Goal: Information Seeking & Learning: Learn about a topic

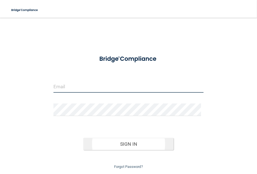
type input "[EMAIL_ADDRESS][DOMAIN_NAME]"
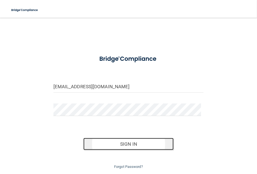
click at [123, 145] on button "Sign In" at bounding box center [128, 144] width 90 height 12
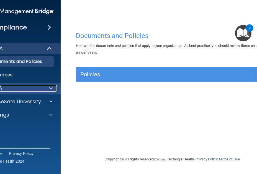
click at [10, 88] on div "OSHA" at bounding box center [8, 88] width 69 height 7
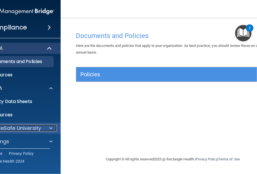
click at [41, 128] on div "OfficeSafe University" at bounding box center [8, 128] width 69 height 7
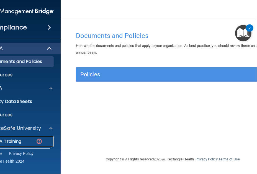
click at [34, 139] on div "HIPAA Training" at bounding box center [14, 142] width 76 height 6
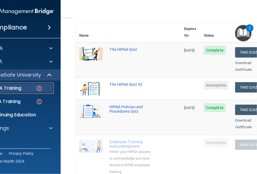
scroll to position [55, 0]
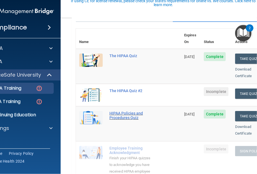
click at [119, 111] on div "HIPAA Policies and Procedures Quiz" at bounding box center [132, 115] width 44 height 9
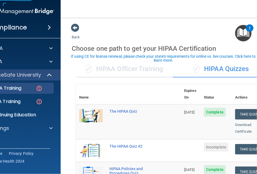
scroll to position [28, 0]
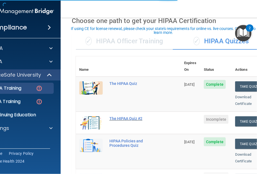
click at [121, 116] on div "The HIPAA Quiz #2" at bounding box center [132, 118] width 44 height 4
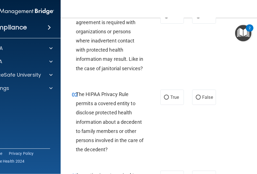
scroll to position [83, 0]
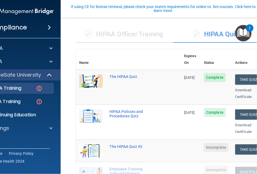
scroll to position [55, 0]
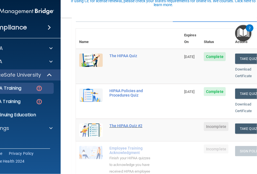
click at [123, 123] on div "The HIPAA Quiz #2" at bounding box center [132, 125] width 44 height 4
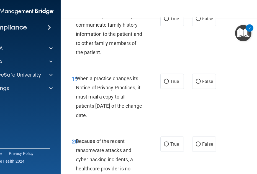
scroll to position [1188, 0]
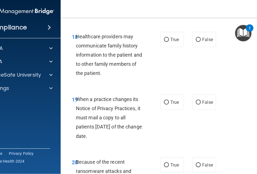
click at [204, 149] on div "19 When a practice changes its Notice of Privacy Practices, it must mail a copy…" at bounding box center [173, 119] width 211 height 63
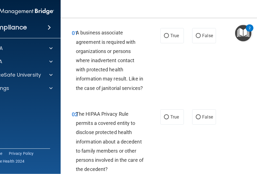
scroll to position [0, 0]
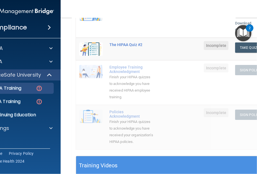
scroll to position [136, 0]
click at [128, 40] on td "The HIPAA Quiz #2" at bounding box center [143, 49] width 75 height 22
click at [128, 42] on div "The HIPAA Quiz #2" at bounding box center [132, 44] width 44 height 4
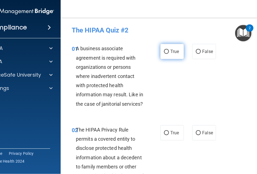
click at [166, 50] on input "True" at bounding box center [166, 52] width 5 height 4
radio input "true"
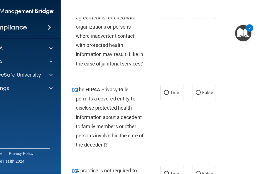
scroll to position [83, 0]
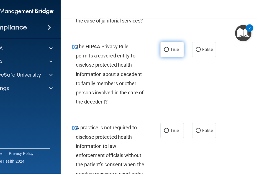
click at [166, 51] on input "True" at bounding box center [166, 50] width 5 height 4
radio input "true"
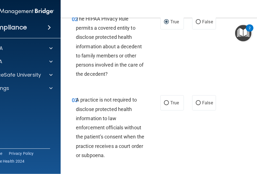
scroll to position [139, 0]
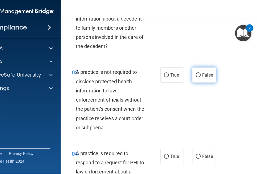
click at [196, 77] on input "False" at bounding box center [198, 75] width 5 height 4
radio input "true"
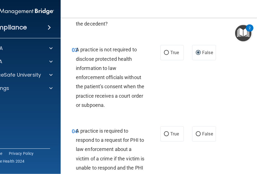
scroll to position [222, 0]
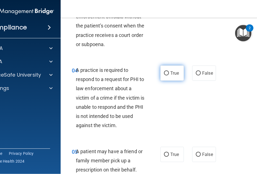
click at [164, 72] on input "True" at bounding box center [166, 73] width 5 height 4
radio input "true"
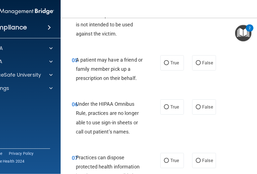
scroll to position [333, 0]
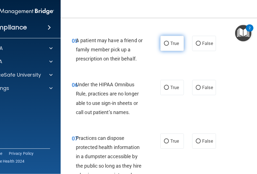
click at [166, 44] on input "True" at bounding box center [166, 44] width 5 height 4
radio input "true"
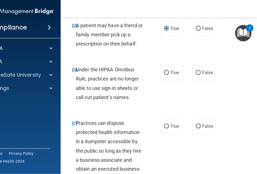
scroll to position [360, 0]
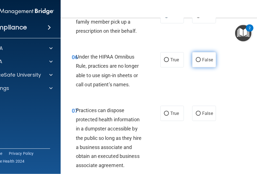
click at [197, 59] on input "False" at bounding box center [198, 60] width 5 height 4
radio input "true"
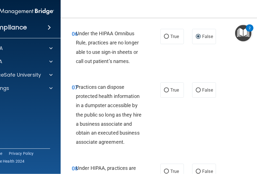
scroll to position [416, 0]
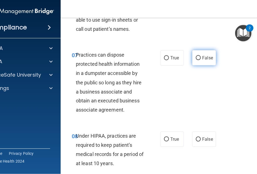
click at [196, 57] on input "False" at bounding box center [198, 58] width 5 height 4
radio input "true"
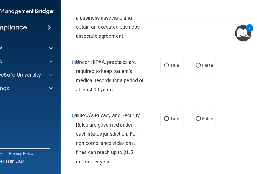
scroll to position [499, 0]
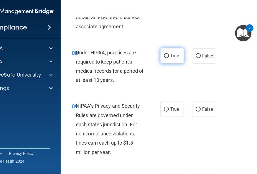
click at [166, 57] on input "True" at bounding box center [166, 56] width 5 height 4
radio input "true"
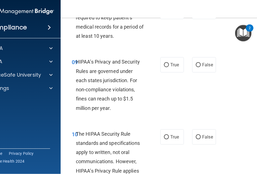
scroll to position [555, 0]
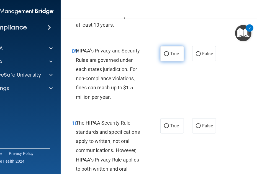
click at [164, 53] on input "True" at bounding box center [166, 54] width 5 height 4
radio input "true"
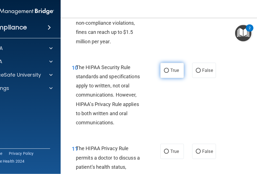
click at [165, 70] on input "True" at bounding box center [166, 70] width 5 height 4
radio input "true"
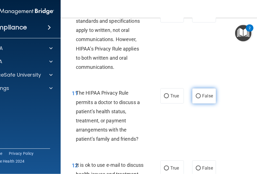
click at [196, 94] on input "False" at bounding box center [198, 96] width 5 height 4
radio input "true"
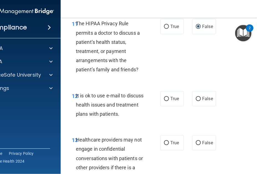
scroll to position [749, 0]
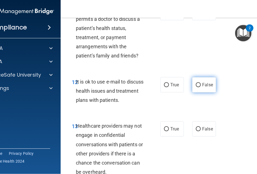
click at [196, 85] on input "False" at bounding box center [198, 85] width 5 height 4
radio input "true"
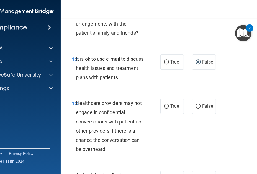
scroll to position [804, 0]
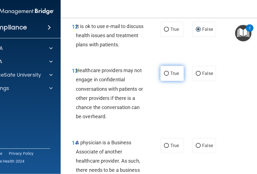
click at [166, 73] on input "True" at bounding box center [166, 74] width 5 height 4
radio input "true"
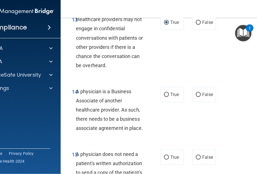
scroll to position [860, 0]
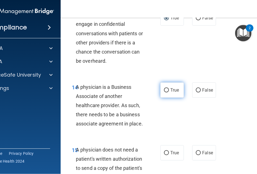
click at [164, 90] on input "True" at bounding box center [166, 90] width 5 height 4
radio input "true"
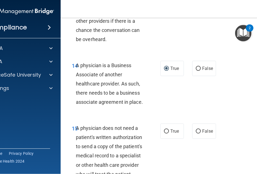
scroll to position [915, 0]
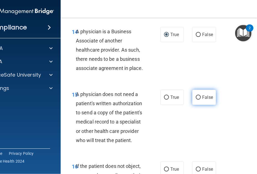
click at [197, 95] on input "False" at bounding box center [198, 97] width 5 height 4
radio input "true"
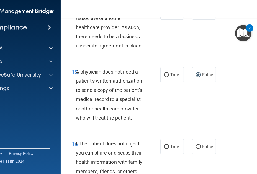
scroll to position [998, 0]
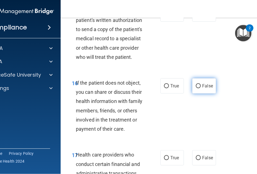
click at [196, 88] on input "False" at bounding box center [198, 86] width 5 height 4
radio input "true"
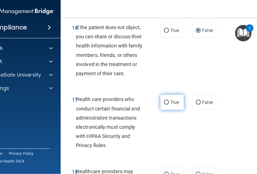
click at [164, 104] on input "True" at bounding box center [166, 102] width 5 height 4
radio input "true"
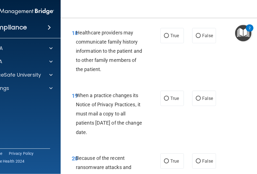
scroll to position [1137, 0]
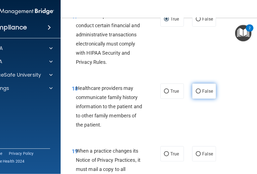
click at [196, 92] on input "False" at bounding box center [198, 91] width 5 height 4
radio input "true"
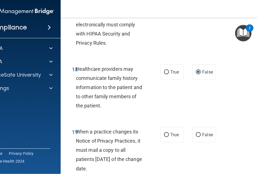
scroll to position [1192, 0]
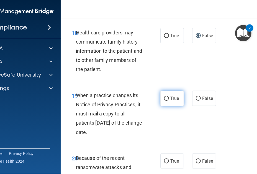
click at [165, 98] on input "True" at bounding box center [166, 98] width 5 height 4
radio input "true"
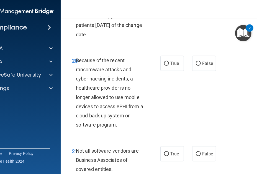
scroll to position [1303, 0]
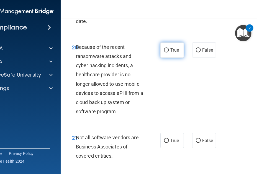
click at [166, 49] on input "True" at bounding box center [166, 50] width 5 height 4
radio input "true"
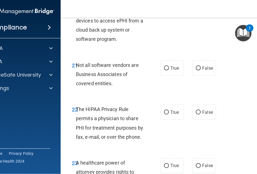
scroll to position [1386, 0]
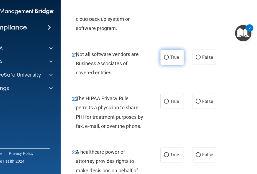
click at [166, 58] on input "True" at bounding box center [166, 57] width 5 height 4
radio input "true"
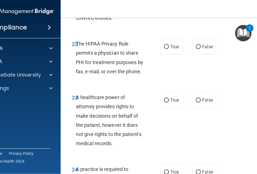
scroll to position [1442, 0]
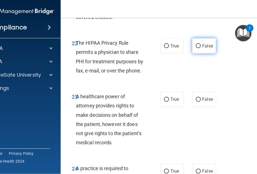
click at [196, 46] on input "False" at bounding box center [198, 46] width 5 height 4
radio input "true"
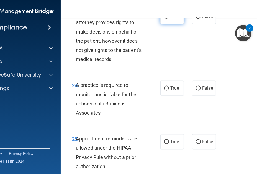
scroll to position [1470, 0]
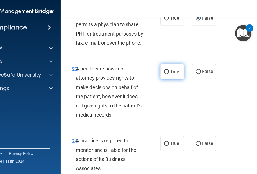
click at [164, 72] on input "True" at bounding box center [166, 72] width 5 height 4
radio input "true"
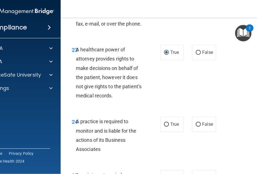
scroll to position [1525, 0]
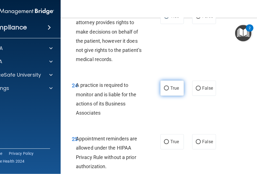
click at [164, 90] on input "True" at bounding box center [166, 88] width 5 height 4
radio input "true"
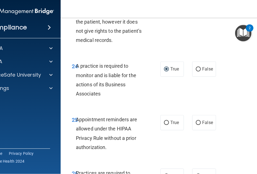
scroll to position [1581, 0]
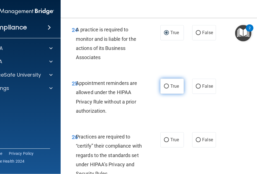
click at [161, 87] on label "True" at bounding box center [173, 85] width 24 height 15
click at [164, 87] on input "True" at bounding box center [166, 86] width 5 height 4
radio input "true"
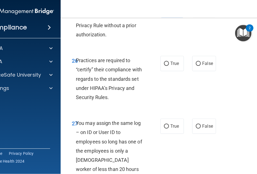
scroll to position [1664, 0]
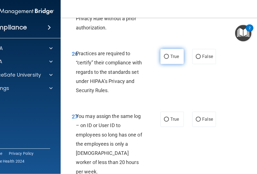
click at [165, 58] on input "True" at bounding box center [166, 57] width 5 height 4
radio input "true"
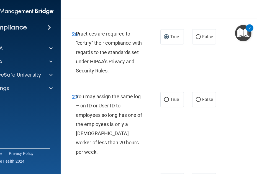
scroll to position [1719, 0]
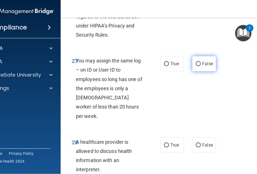
click at [196, 64] on input "False" at bounding box center [198, 64] width 5 height 4
radio input "true"
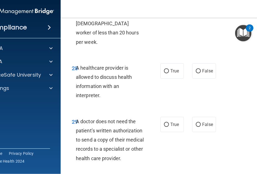
scroll to position [1802, 0]
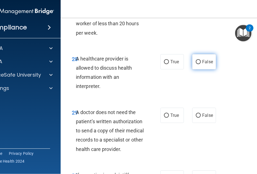
click at [198, 60] on input "False" at bounding box center [198, 62] width 5 height 4
radio input "true"
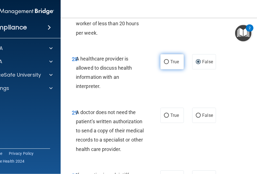
click at [165, 60] on input "True" at bounding box center [166, 62] width 5 height 4
radio input "true"
radio input "false"
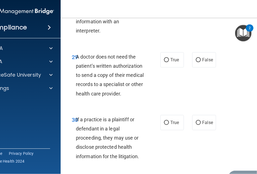
scroll to position [1882, 0]
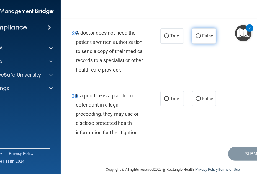
click at [196, 34] on input "False" at bounding box center [198, 36] width 5 height 4
radio input "true"
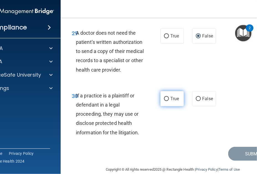
click at [165, 97] on input "True" at bounding box center [166, 99] width 5 height 4
radio input "true"
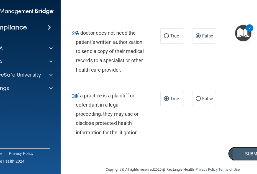
click at [253, 147] on button "Submit" at bounding box center [253, 154] width 50 height 14
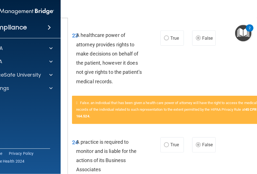
scroll to position [1497, 0]
